Goal: Transaction & Acquisition: Subscribe to service/newsletter

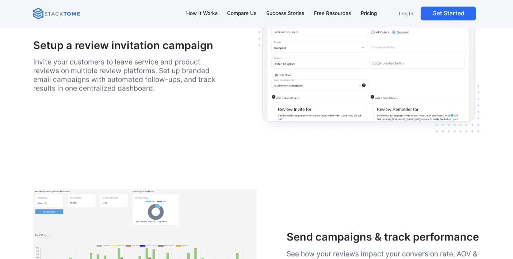
scroll to position [1217, 0]
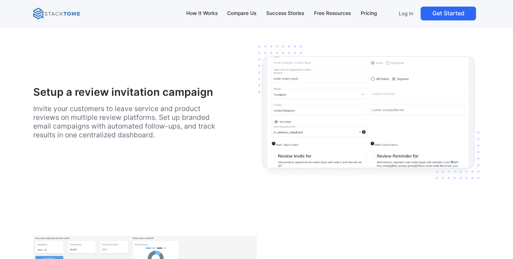
click at [77, 91] on h3 "Setup a review invitation campaign" at bounding box center [129, 92] width 193 height 13
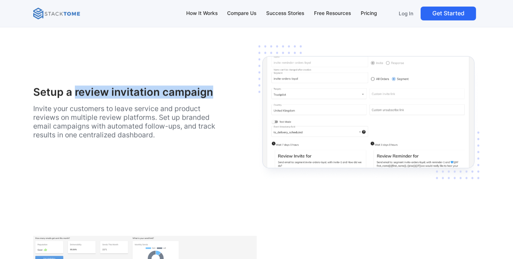
drag, startPoint x: 77, startPoint y: 92, endPoint x: 210, endPoint y: 98, distance: 133.0
click at [210, 98] on div "Setup a review invitation campaign Invite your customers to leave service and p…" at bounding box center [129, 114] width 193 height 57
copy h3 "review invitation campaign"
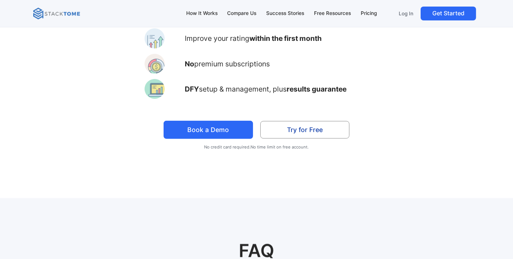
scroll to position [3570, 0]
drag, startPoint x: 184, startPoint y: 81, endPoint x: 219, endPoint y: 84, distance: 34.8
click at [219, 84] on div "Improve your rating within the first month No premium subscriptions DFY setup &…" at bounding box center [257, 64] width 268 height 85
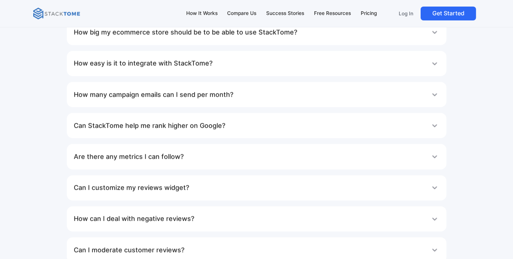
scroll to position [3894, 0]
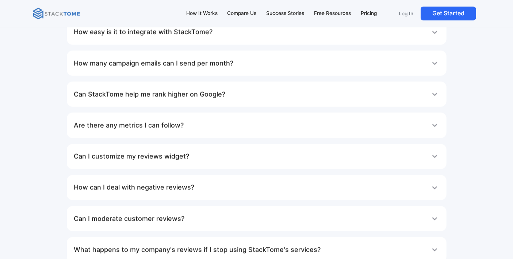
click at [256, 181] on div "How can I deal with negative reviews?" at bounding box center [256, 187] width 365 height 15
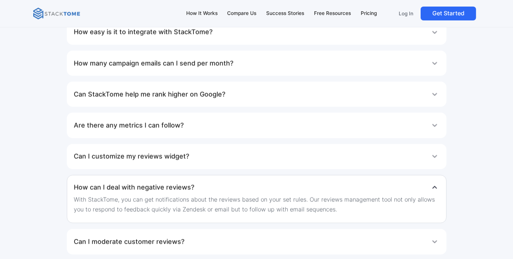
click at [252, 181] on div "How can I deal with negative reviews?" at bounding box center [256, 187] width 365 height 15
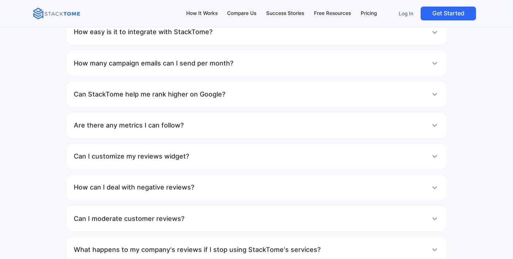
click at [218, 150] on div "Can I customize my reviews widget?" at bounding box center [256, 156] width 365 height 15
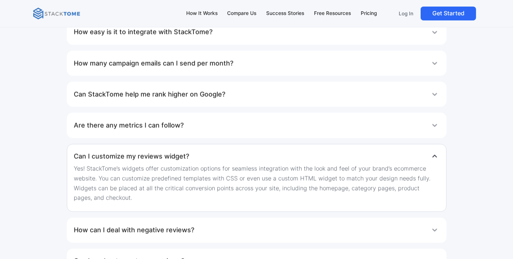
click at [218, 150] on div "Can I customize my reviews widget?" at bounding box center [256, 156] width 365 height 15
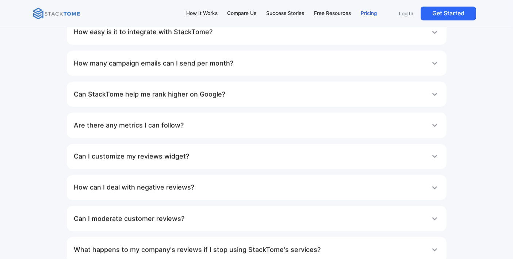
click at [373, 13] on div "Pricing" at bounding box center [369, 13] width 16 height 8
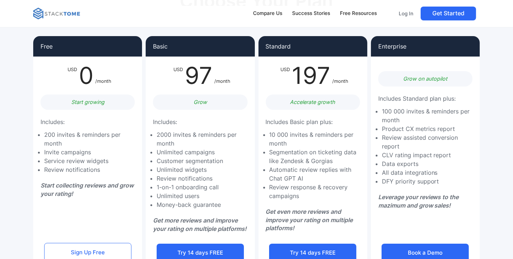
scroll to position [81, 0]
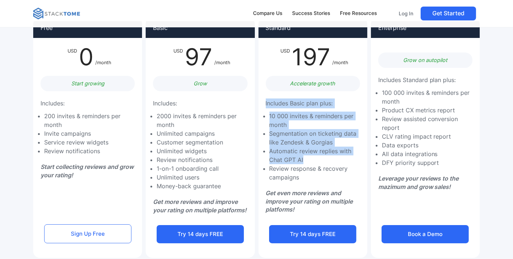
drag, startPoint x: 317, startPoint y: 162, endPoint x: 265, endPoint y: 104, distance: 78.3
click at [265, 104] on div "Standard USD 197 /month Accelerate growth Includes Basic plan plus: 10 000 invi…" at bounding box center [312, 138] width 109 height 241
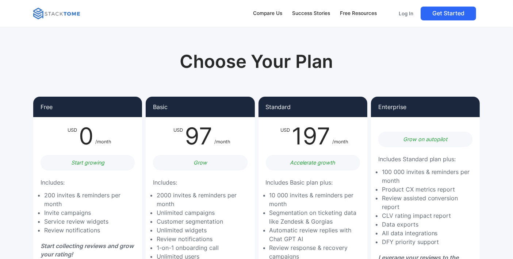
scroll to position [0, 0]
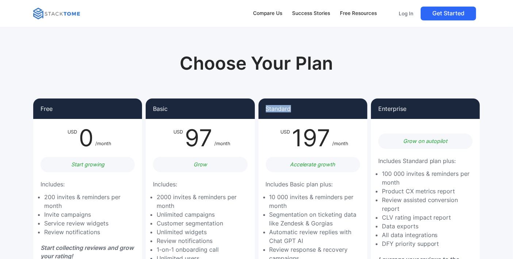
drag, startPoint x: 294, startPoint y: 107, endPoint x: 265, endPoint y: 109, distance: 29.3
click at [265, 109] on div "Standard" at bounding box center [312, 109] width 109 height 20
copy p "Standard"
